Goal: Task Accomplishment & Management: Complete application form

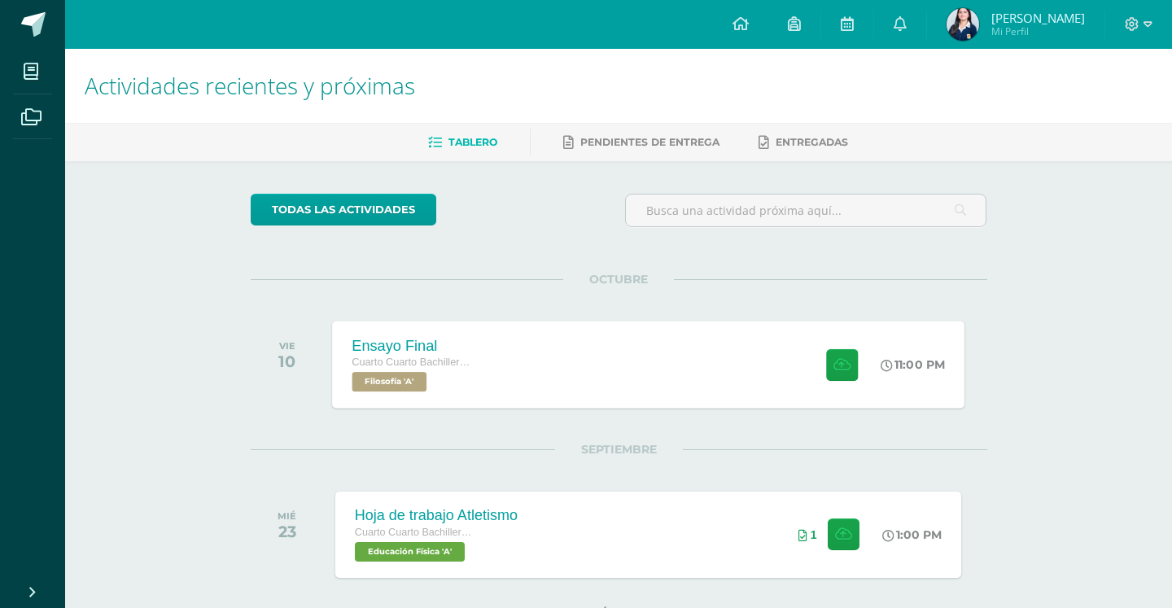
click at [513, 382] on div "Ensayo Final Cuarto Cuarto Bachillerato en Ciencias y Letras Filosofía 'A' 11:0…" at bounding box center [648, 364] width 632 height 87
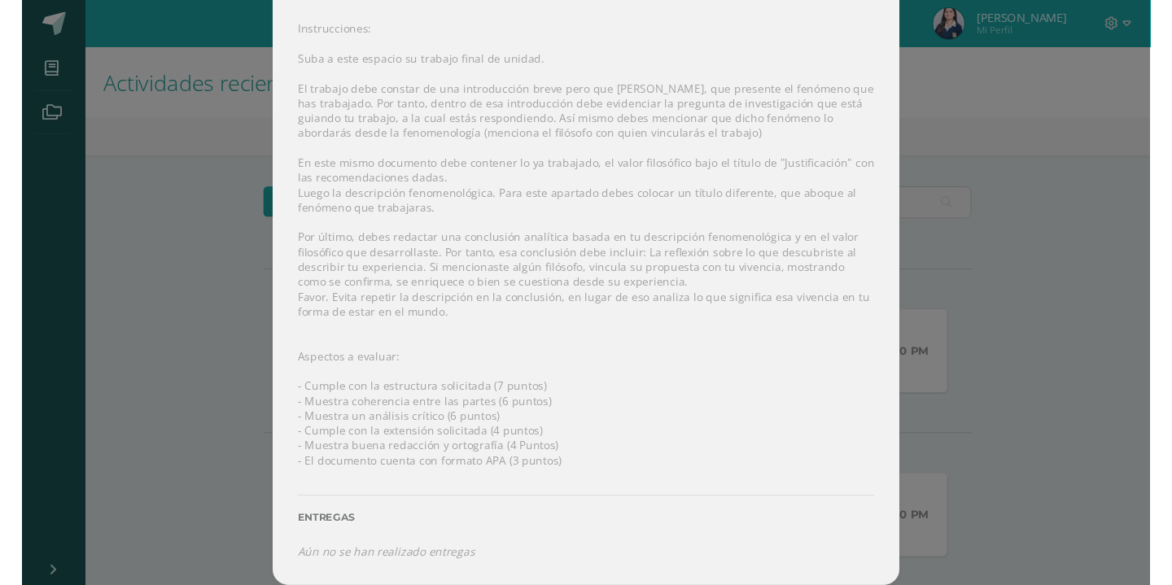
scroll to position [196, 0]
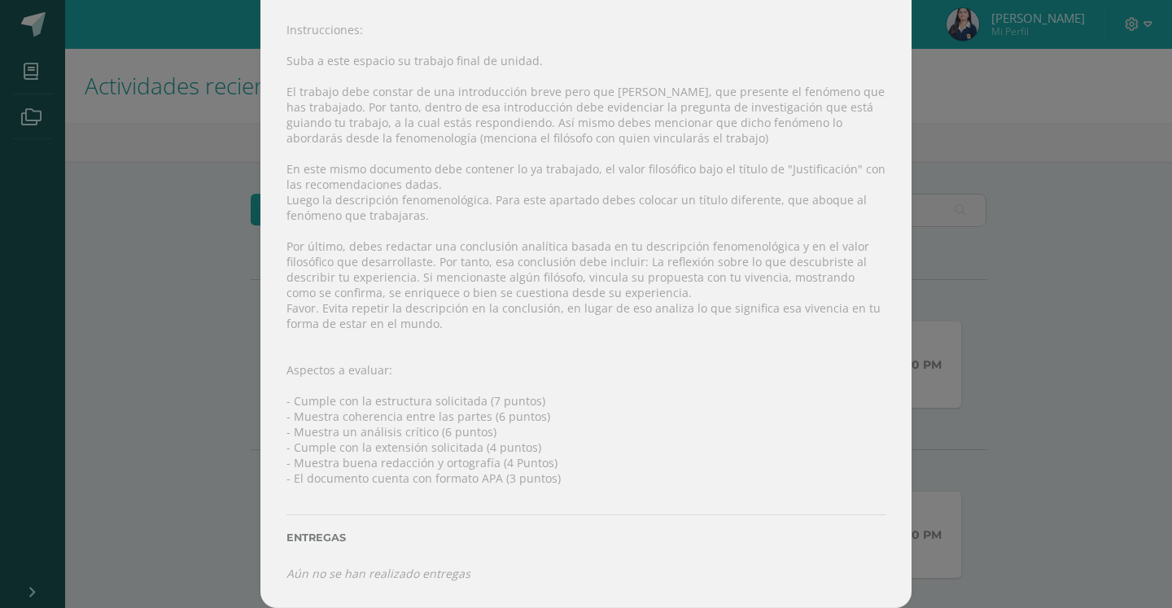
click at [455, 324] on div "Instrucciones: Suba a este espacio su trabajo final de unidad. El trabajo debe …" at bounding box center [585, 301] width 651 height 613
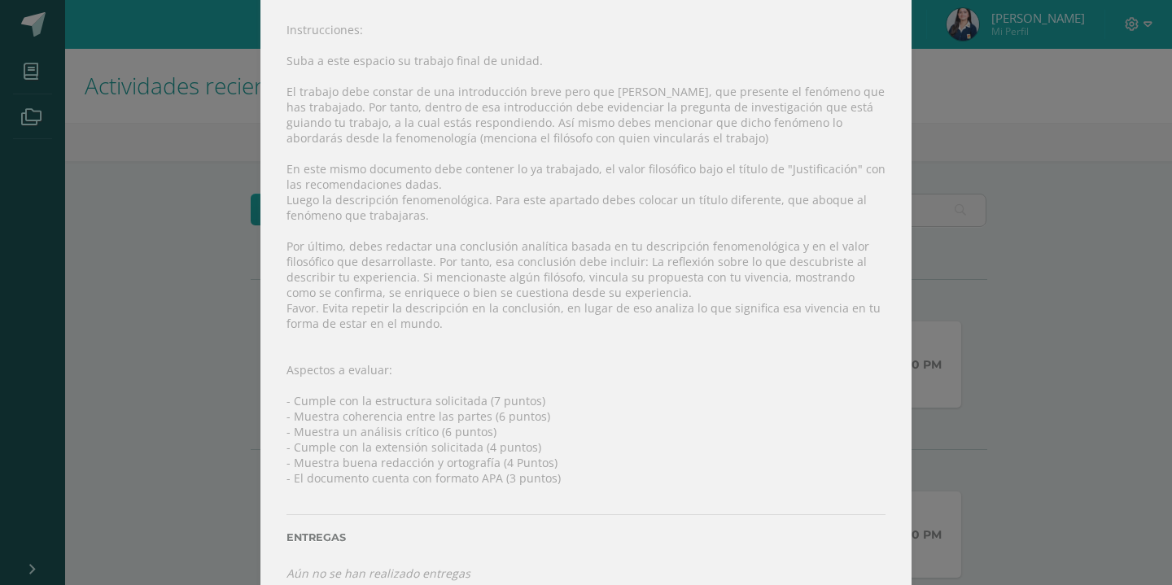
click at [973, 304] on div "Ensayo Final Filosofía Fecha: Viernes 10 de Octubre Hora: 23:00 División: Traba…" at bounding box center [586, 206] width 1159 height 804
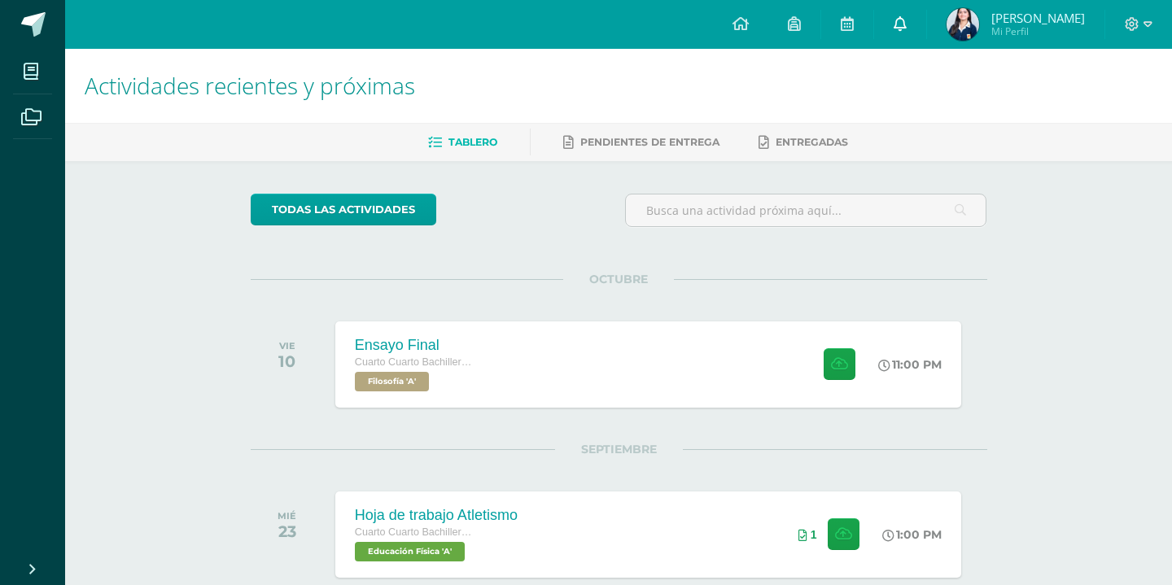
click at [907, 25] on icon at bounding box center [900, 23] width 13 height 15
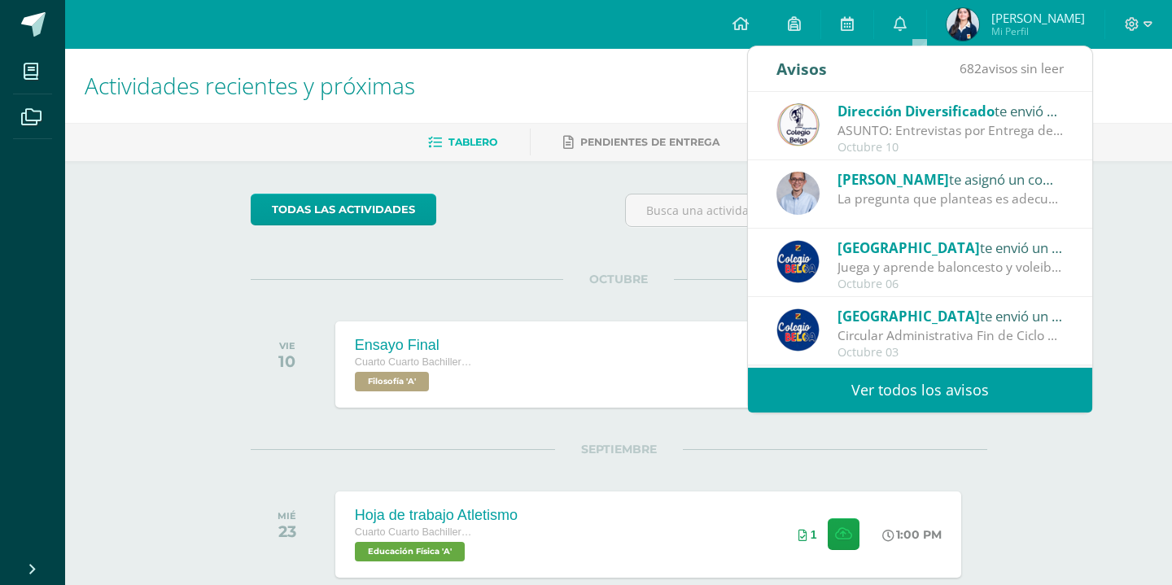
click at [910, 181] on div "Juan te asignó un comentario en 'Avances Ensayo Final' para 'Filosofía'" at bounding box center [950, 178] width 226 height 21
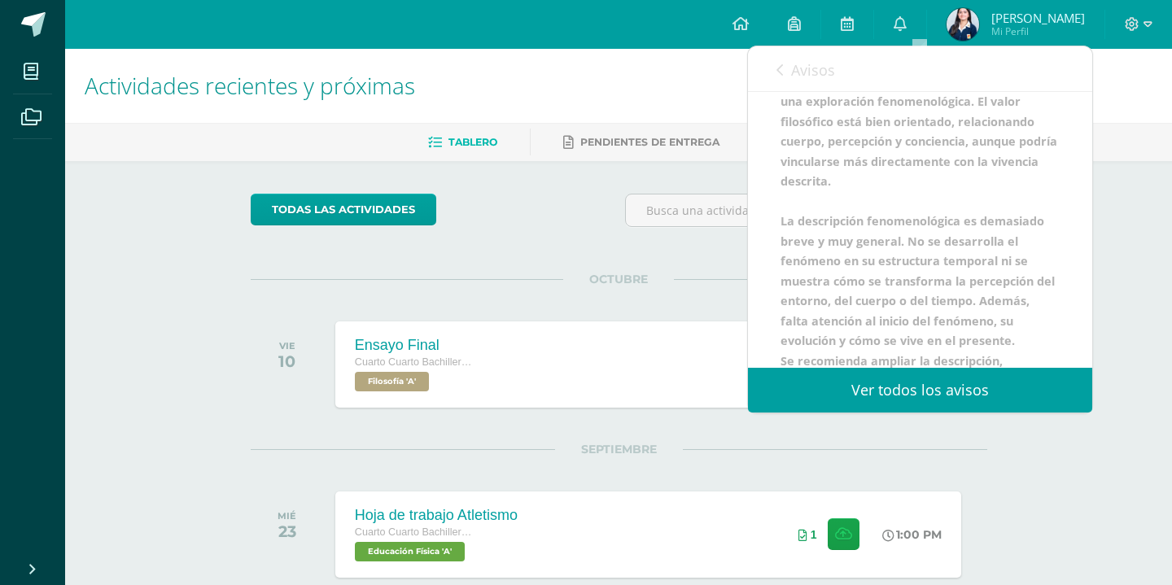
scroll to position [181, 0]
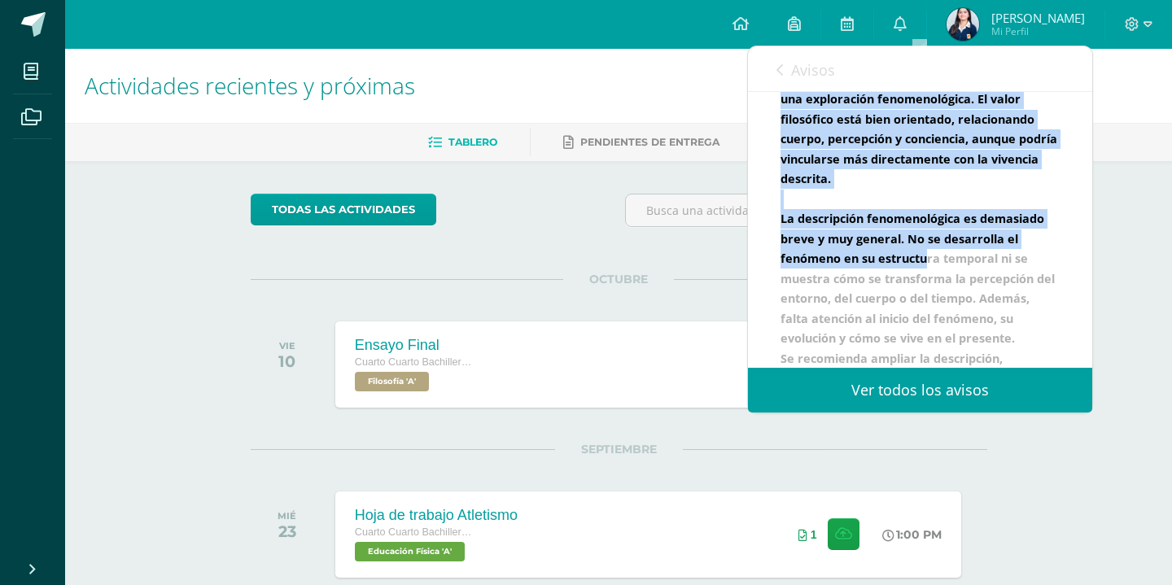
drag, startPoint x: 785, startPoint y: 143, endPoint x: 923, endPoint y: 323, distance: 226.9
click at [923, 323] on div "Juan te asignó un comentario en Avances Ensayo Final para Filosofía en indicó l…" at bounding box center [919, 199] width 279 height 418
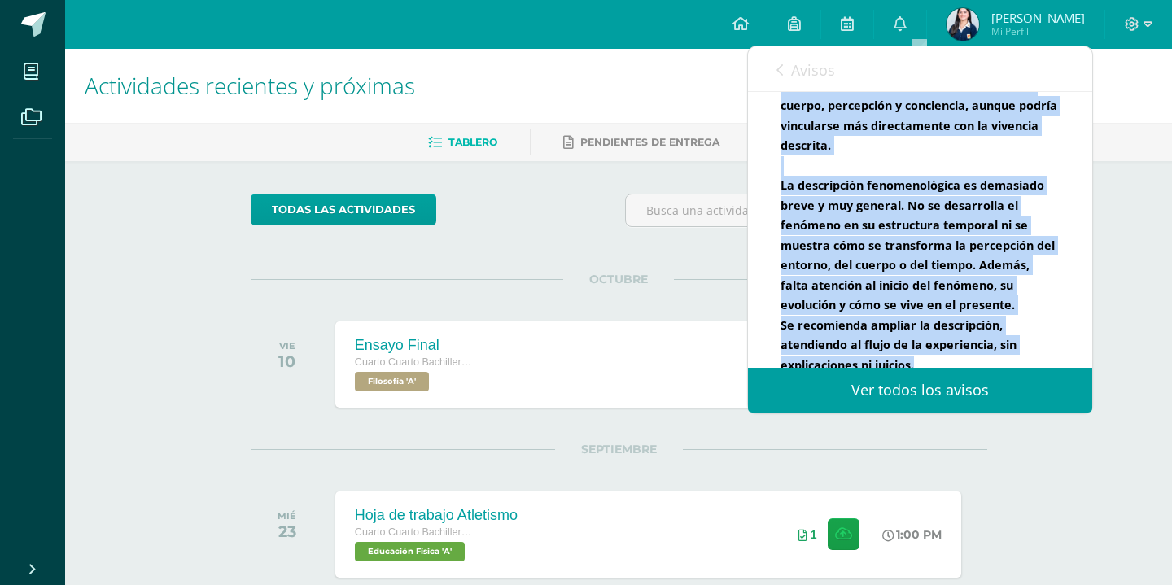
scroll to position [203, 0]
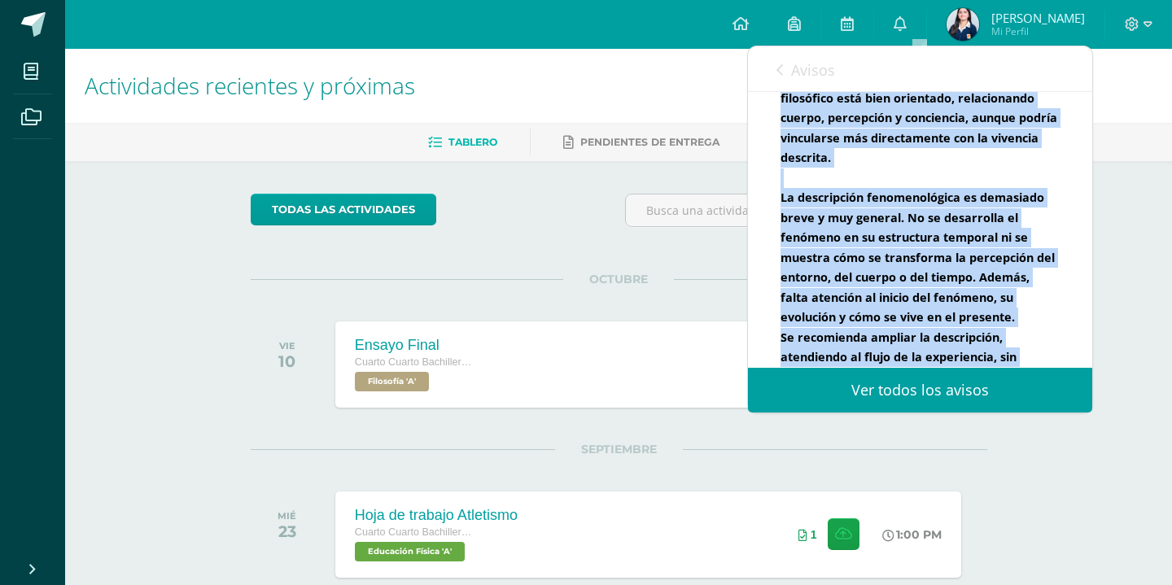
drag, startPoint x: 925, startPoint y: 348, endPoint x: 779, endPoint y: 139, distance: 254.2
click at [779, 139] on div "Juan te asignó un comentario Juan te asignó un comentario en Avances Ensayo Fin…" at bounding box center [920, 146] width 344 height 514
copy b "La pregunta que planteas es adecuada para una exploración fenomenológica. El va…"
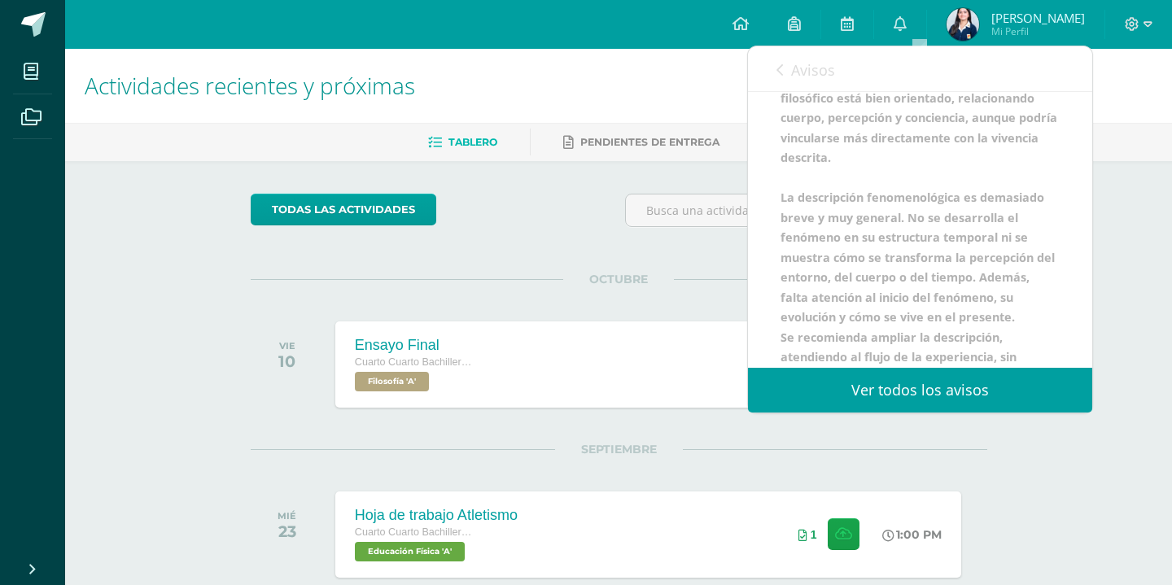
click at [638, 228] on div at bounding box center [806, 217] width 375 height 46
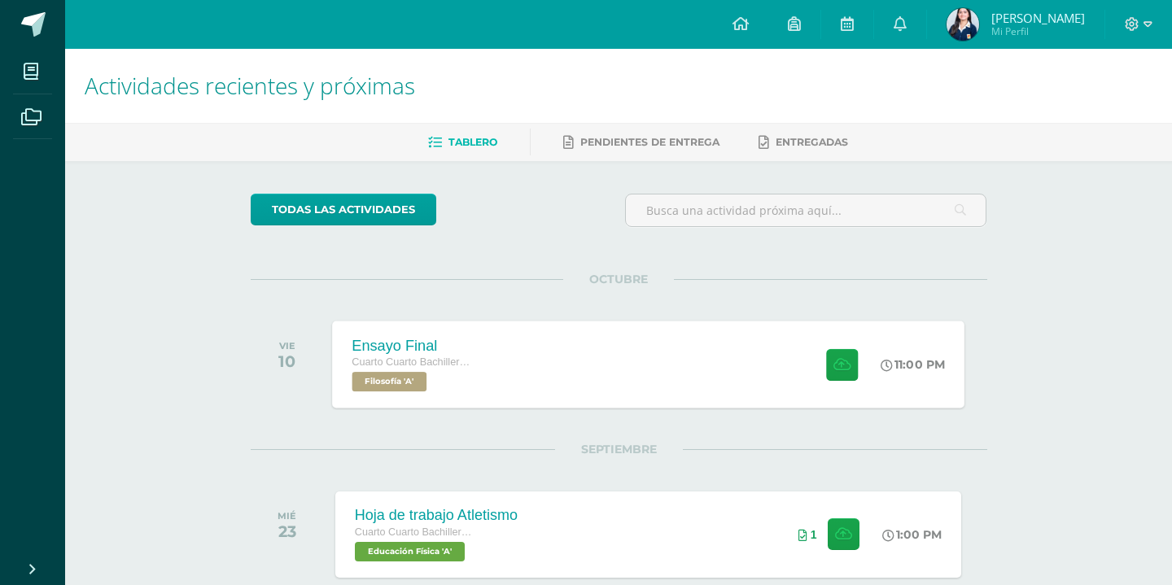
click at [629, 365] on div "Ensayo Final Cuarto Cuarto Bachillerato en Ciencias y Letras Filosofía 'A' 11:0…" at bounding box center [648, 364] width 632 height 87
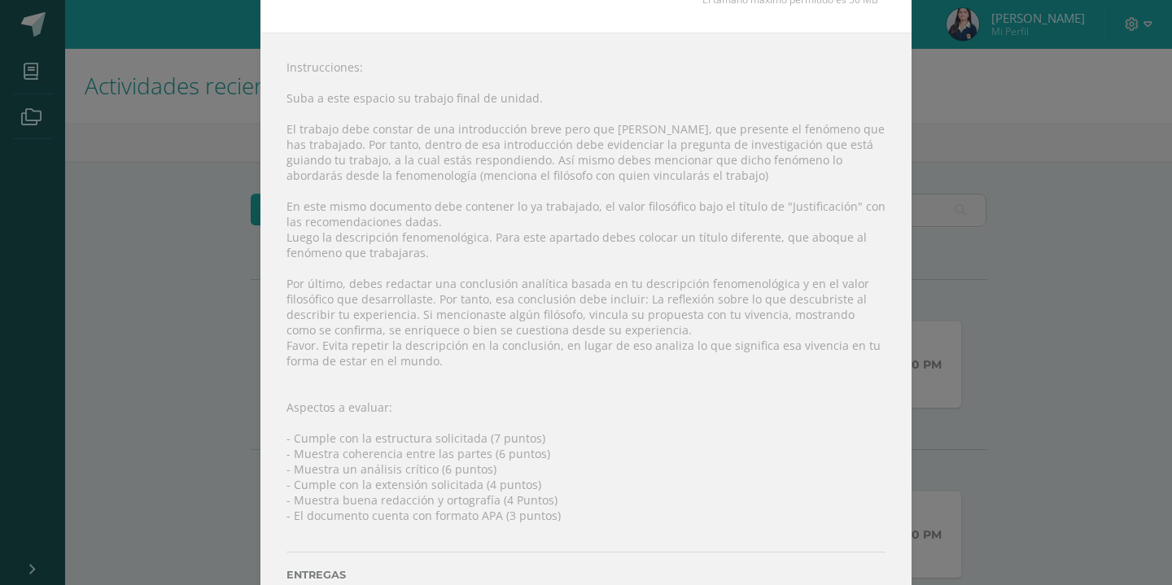
scroll to position [160, 0]
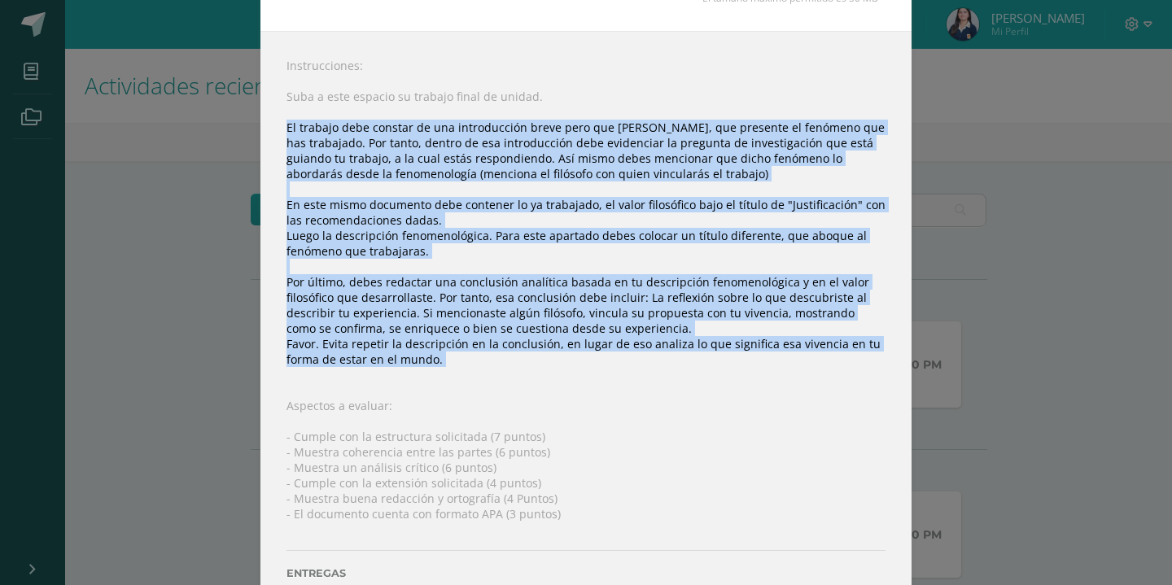
drag, startPoint x: 287, startPoint y: 122, endPoint x: 554, endPoint y: 373, distance: 366.2
click at [555, 373] on div "Instrucciones: Suba a este espacio su trabajo final de unidad. El trabajo debe …" at bounding box center [585, 337] width 651 height 613
copy div "El trabajo debe constar de una introducción breve pero que clara, que presente …"
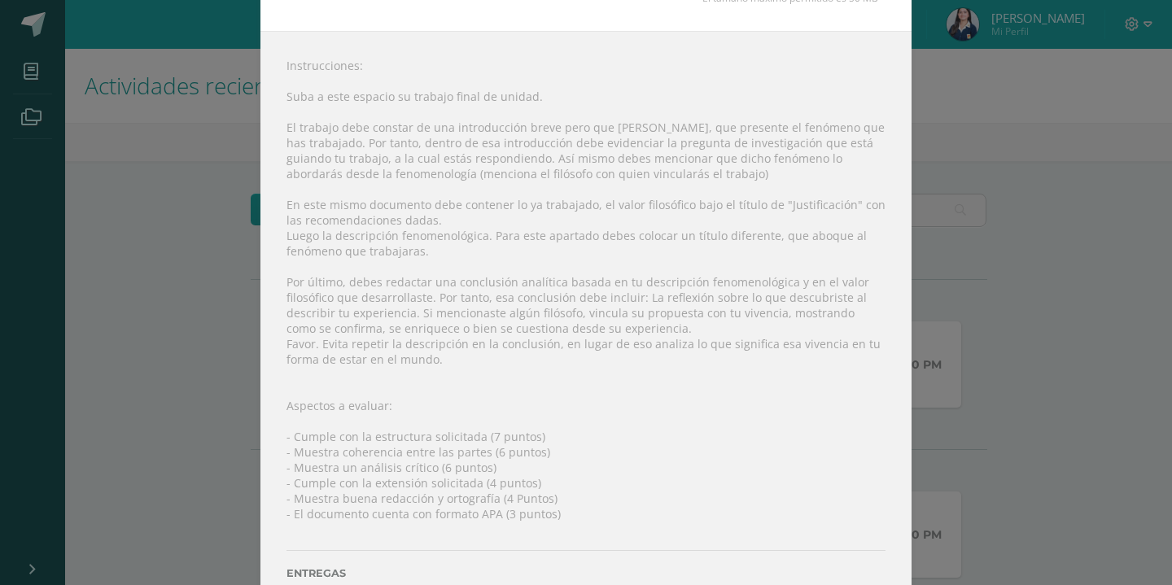
click at [929, 137] on div "Ensayo Final Filosofía Fecha: Viernes 10 de Octubre Hora: 23:00 División: Traba…" at bounding box center [586, 242] width 1159 height 804
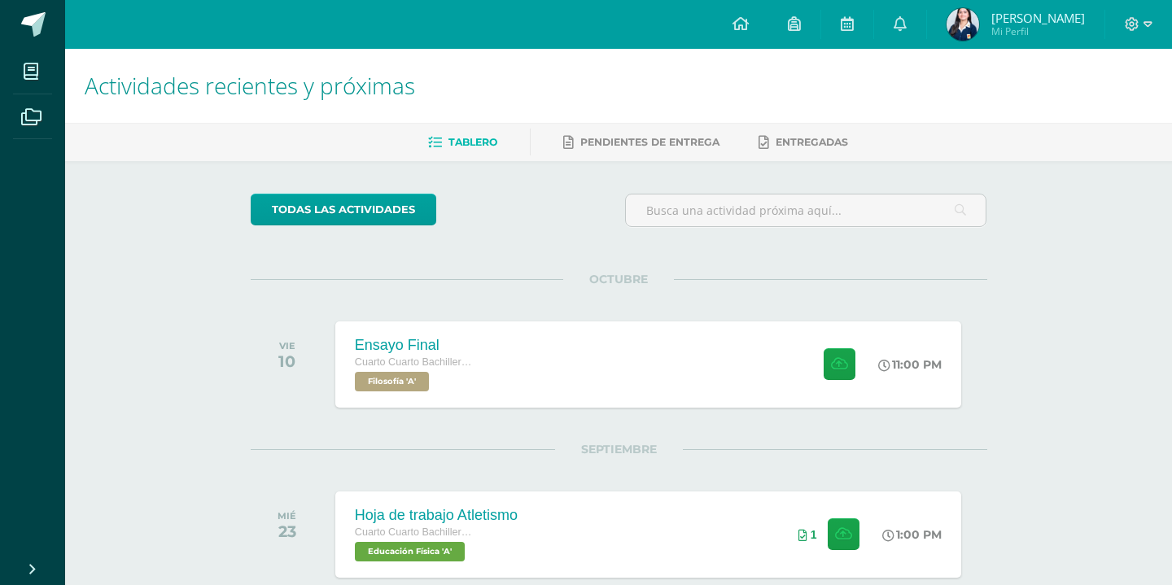
click at [918, 33] on div "Ensayo Final Filosofía Fecha: Viernes 10 de Octubre Hora: 23:00 División: Traba…" at bounding box center [586, 242] width 1159 height 804
click at [918, 33] on link at bounding box center [900, 24] width 52 height 49
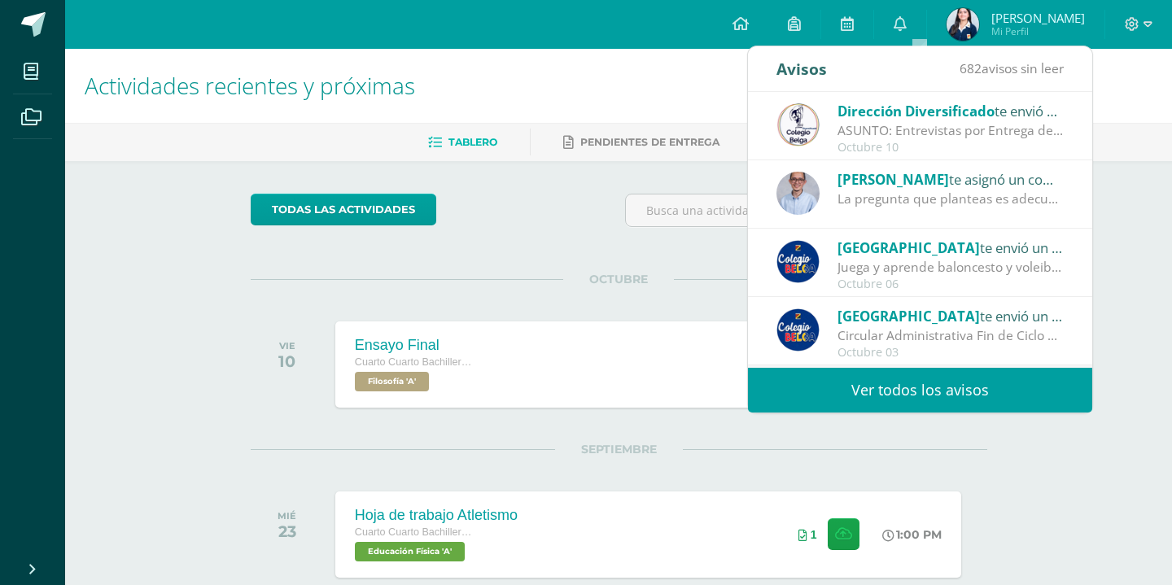
click at [902, 197] on div "La pregunta que planteas es adecuada para una exploración fenomenológica. El va…" at bounding box center [950, 199] width 226 height 19
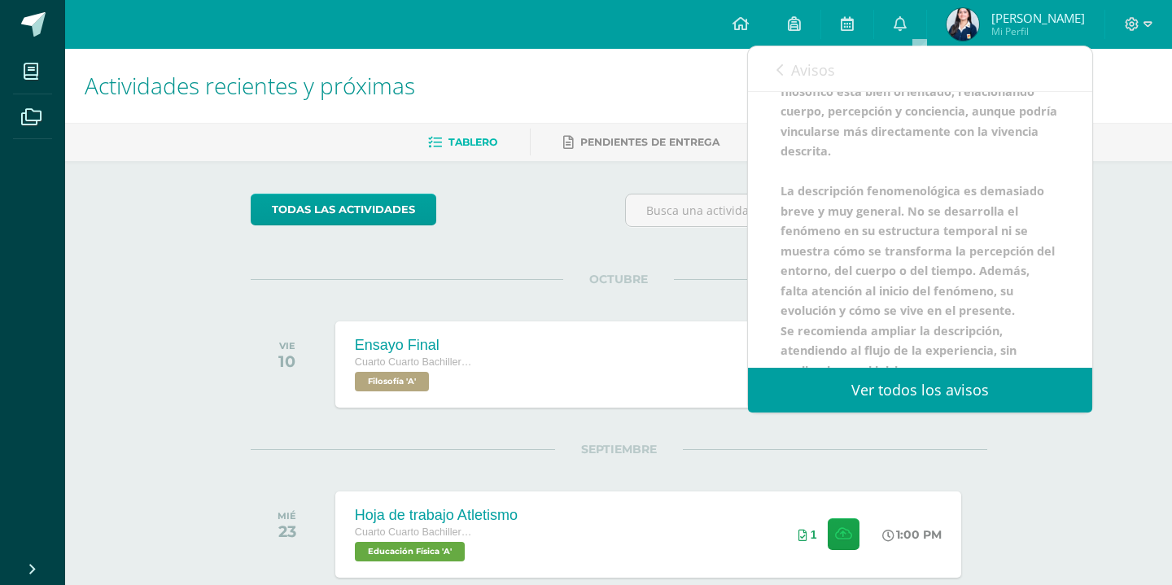
scroll to position [205, 0]
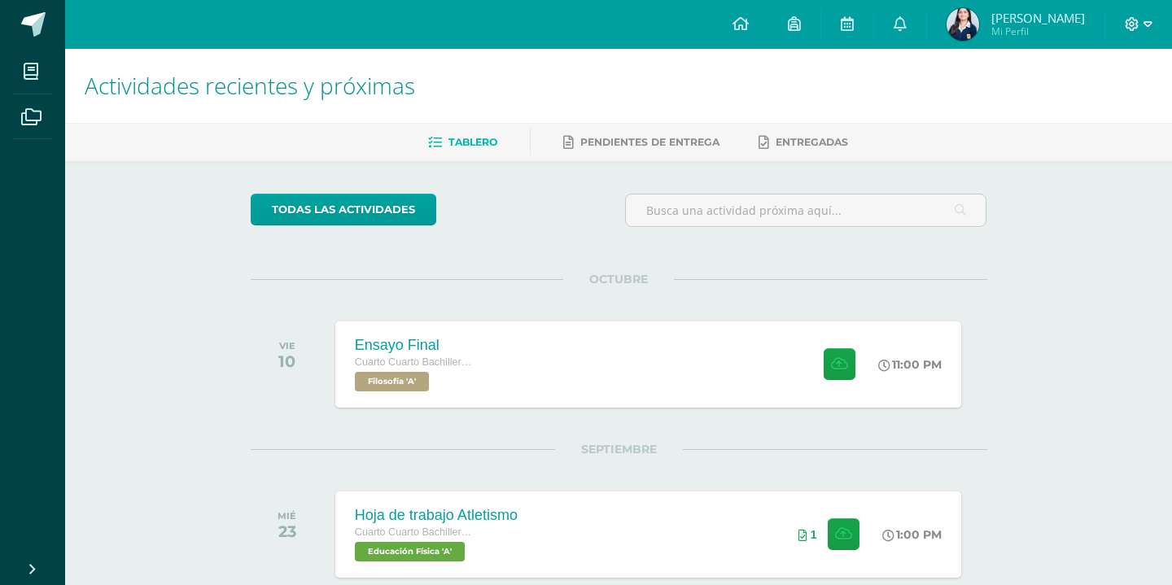
click at [1143, 19] on span at bounding box center [1139, 24] width 28 height 18
click at [1100, 115] on span "Cerrar sesión" at bounding box center [1096, 110] width 73 height 15
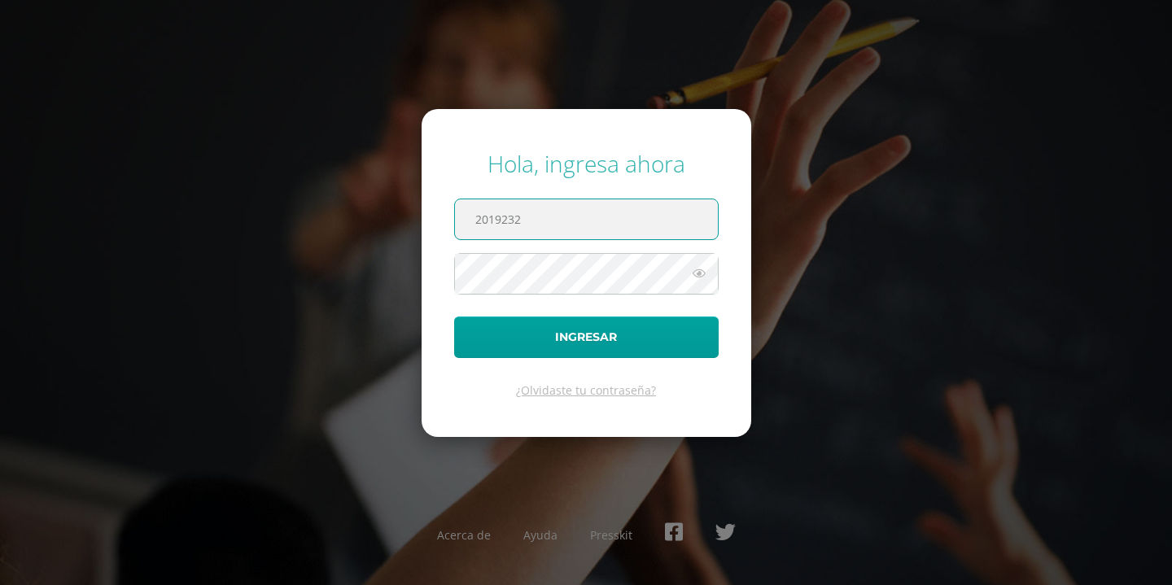
type input "2019232"
click at [586, 337] on button "Ingresar" at bounding box center [586, 338] width 265 height 42
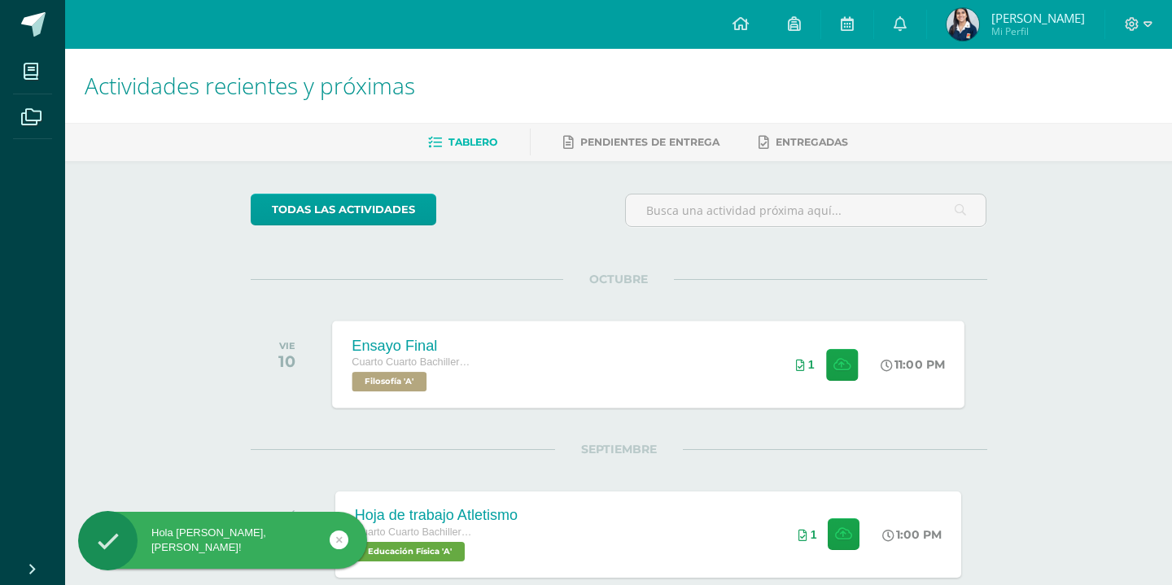
click at [624, 366] on div "Ensayo Final Cuarto Cuarto Bachillerato en Ciencias y Letras Filosofía 'A' 11:0…" at bounding box center [648, 364] width 632 height 87
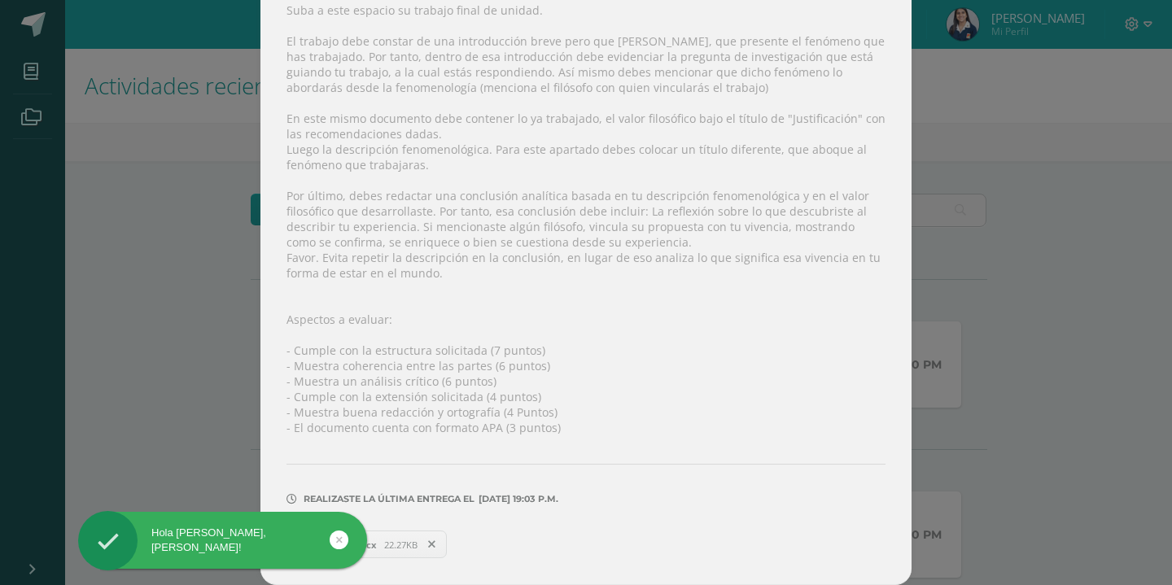
scroll to position [247, 0]
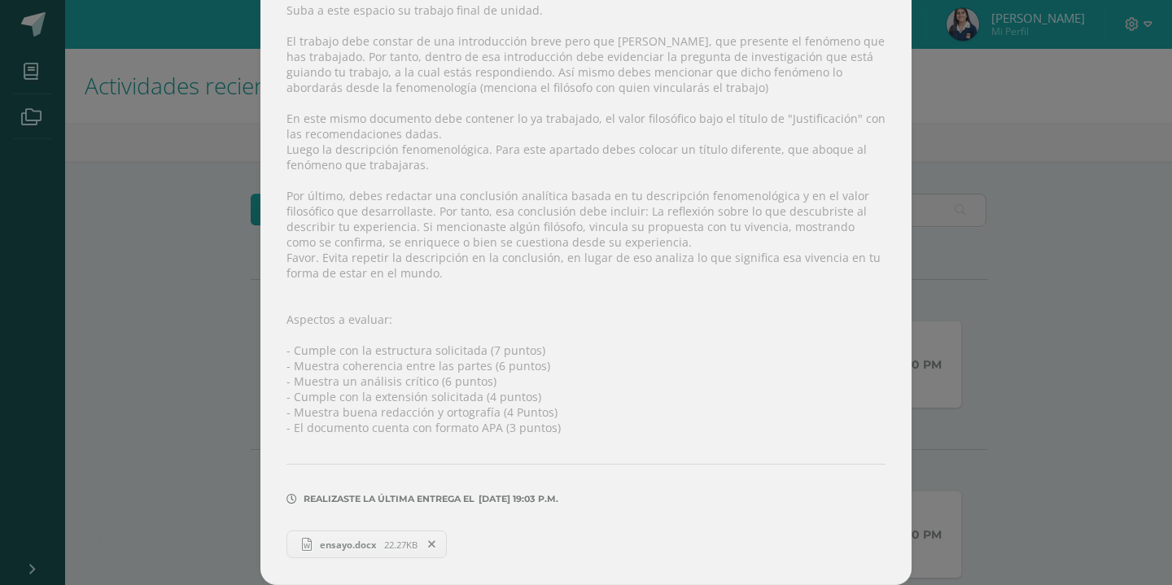
click at [391, 544] on div "Hola [PERSON_NAME], [PERSON_NAME]!" at bounding box center [248, 543] width 297 height 63
click at [374, 544] on div "Hola [PERSON_NAME], [PERSON_NAME]!" at bounding box center [248, 543] width 297 height 63
click at [329, 544] on span "ensayo.docx" at bounding box center [348, 545] width 72 height 12
click at [409, 548] on span "22.27KB" at bounding box center [400, 545] width 33 height 12
